Goal: Navigation & Orientation: Find specific page/section

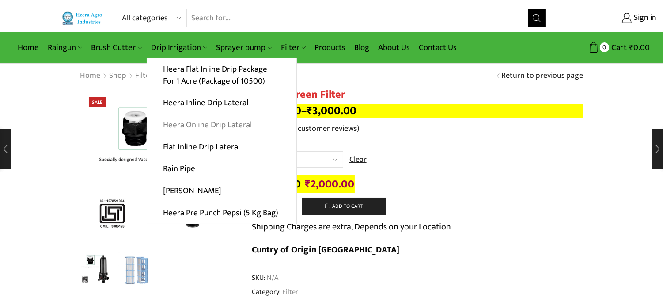
click at [196, 122] on link "Heera Online Drip Lateral" at bounding box center [221, 125] width 149 height 22
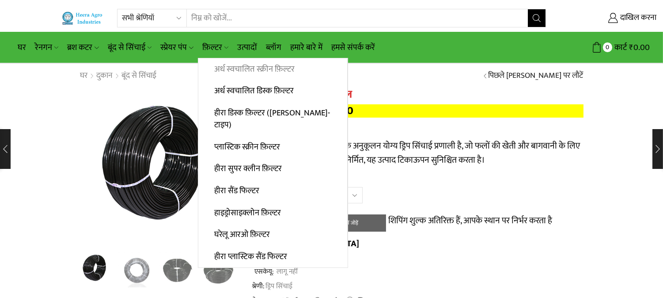
click at [228, 67] on font "अर्ध स्वचालित स्क्रीन फ़िल्टर" at bounding box center [254, 69] width 80 height 14
